Goal: Transaction & Acquisition: Purchase product/service

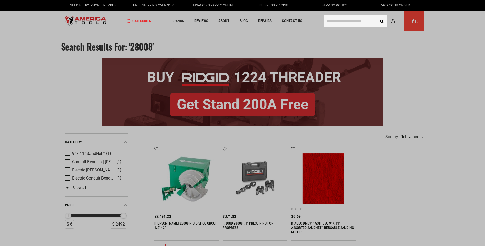
click at [359, 21] on input "text" at bounding box center [355, 20] width 63 height 11
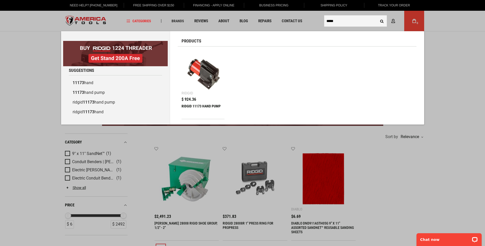
type input "*****"
click at [211, 105] on div "RIDGID 11173 HAND PUMP" at bounding box center [203, 110] width 43 height 12
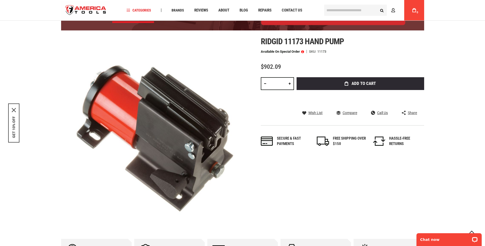
scroll to position [77, 0]
